Goal: Navigation & Orientation: Understand site structure

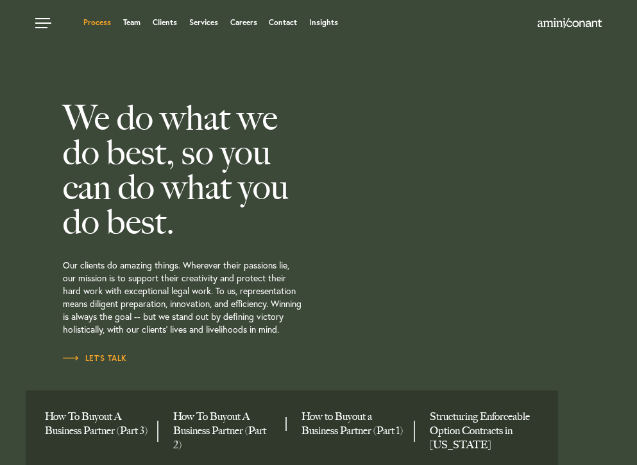
click at [94, 19] on link "Process" at bounding box center [97, 23] width 28 height 8
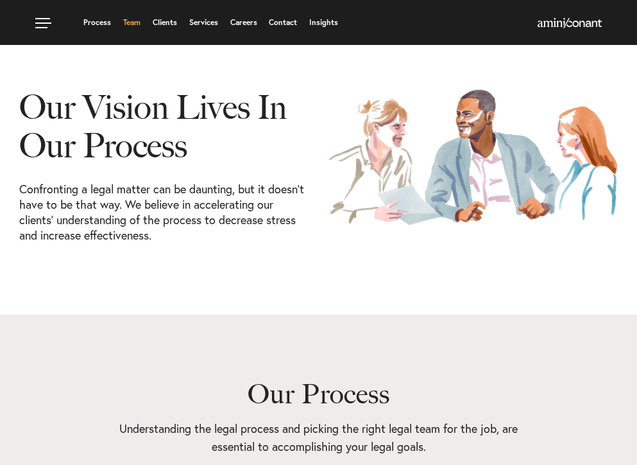
click at [132, 26] on link "Team" at bounding box center [131, 23] width 17 height 8
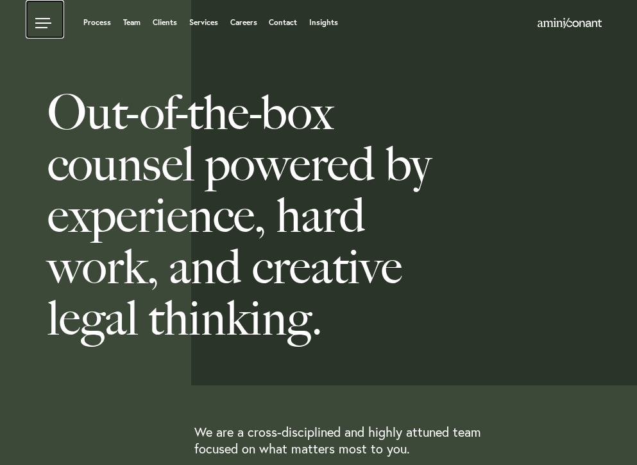
click at [47, 22] on link at bounding box center [45, 19] width 38 height 38
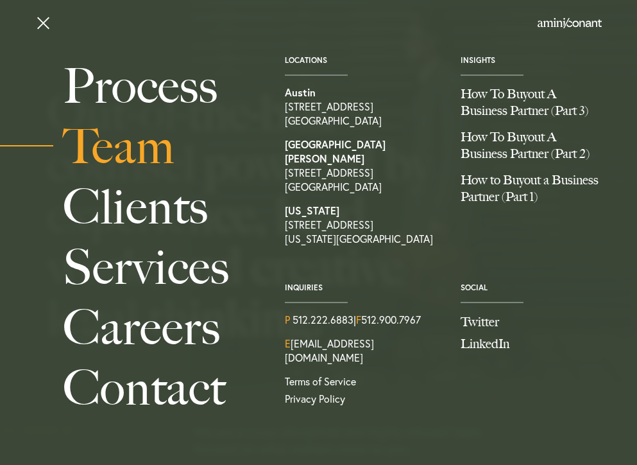
click at [129, 153] on link "Team" at bounding box center [159, 146] width 193 height 60
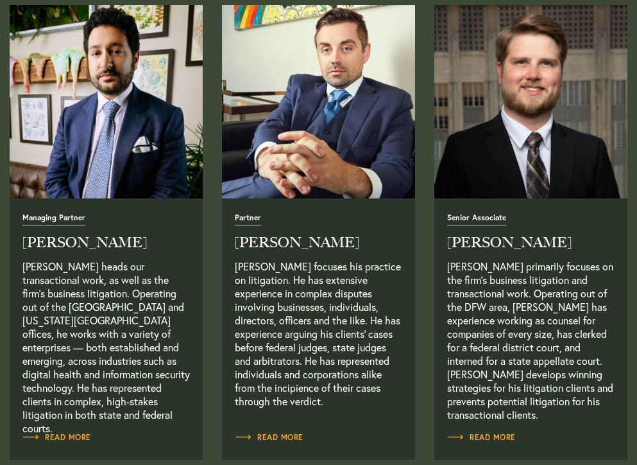
scroll to position [510, 0]
